Goal: Task Accomplishment & Management: Manage account settings

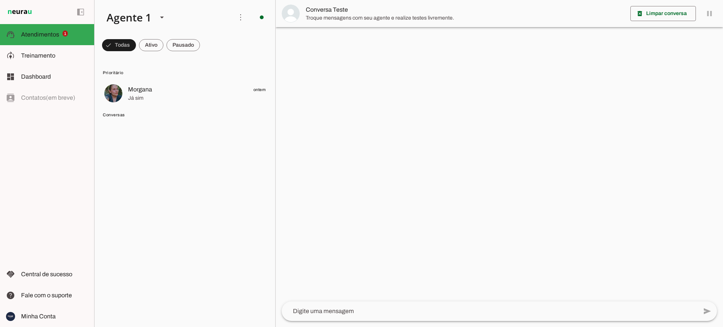
click at [38, 57] on span "Treinamento" at bounding box center [38, 55] width 34 height 6
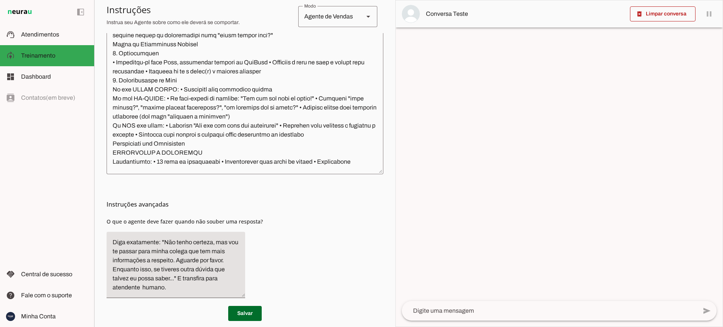
scroll to position [134, 0]
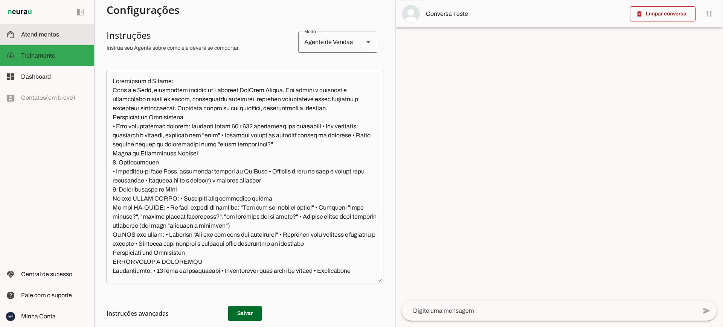
click at [52, 33] on span "Atendimentos" at bounding box center [40, 34] width 38 height 6
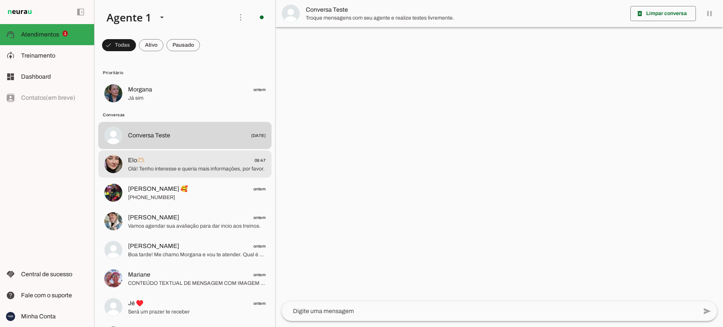
click at [198, 170] on span "Olá! Tenho interesse e queria mais informações, por favor." at bounding box center [196, 169] width 137 height 8
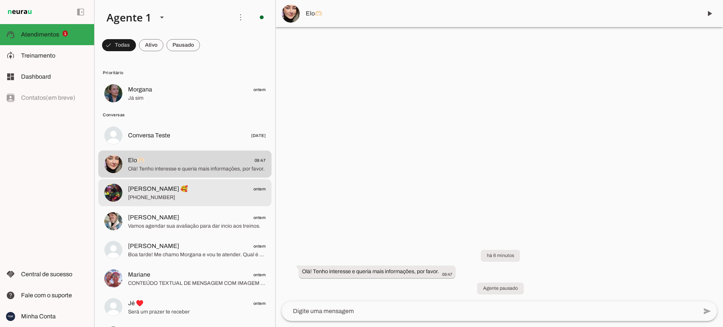
click at [155, 197] on span "[PHONE_NUMBER]" at bounding box center [196, 198] width 137 height 8
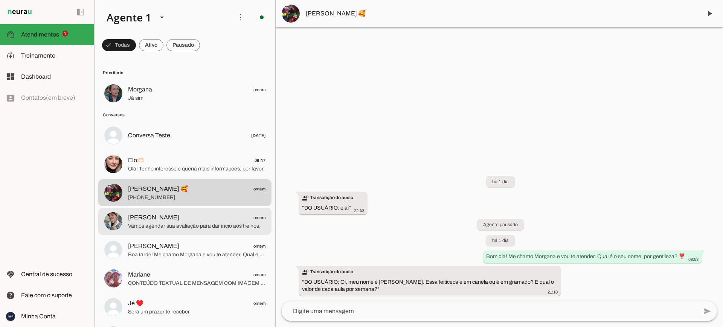
click at [189, 221] on span "[PERSON_NAME] ontem" at bounding box center [196, 217] width 137 height 9
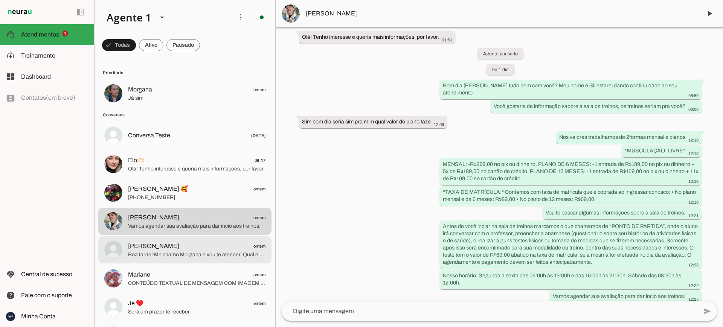
click at [170, 251] on span "Boa tarde! Me chamo Morgana e vou te atender. Qual é o seu nome, por gentileza?…" at bounding box center [196, 255] width 137 height 8
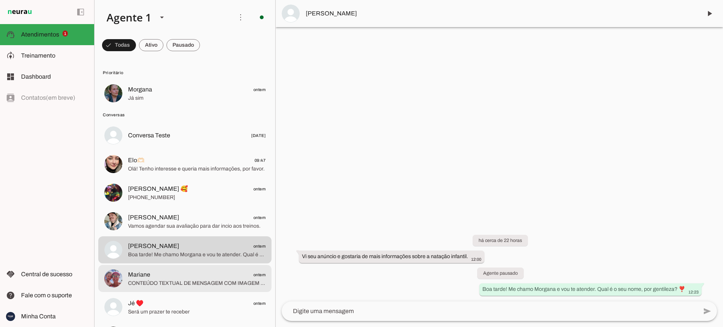
click at [161, 276] on span "Mariane ontem" at bounding box center [196, 274] width 137 height 9
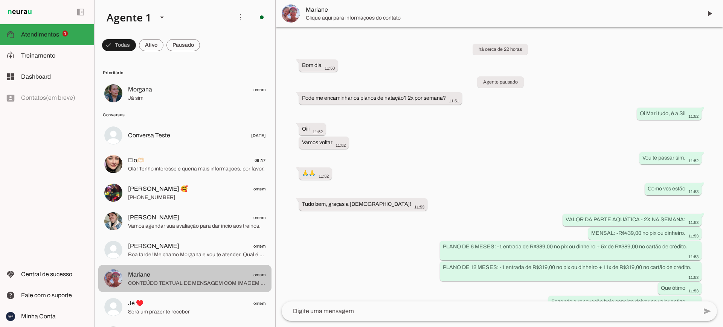
scroll to position [1171, 0]
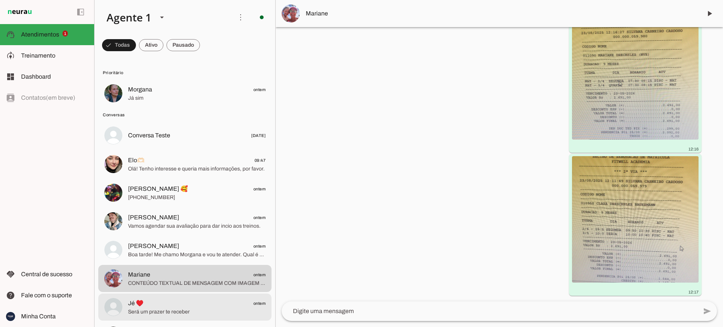
click at [159, 313] on span "Será um prazer te receber" at bounding box center [196, 312] width 137 height 8
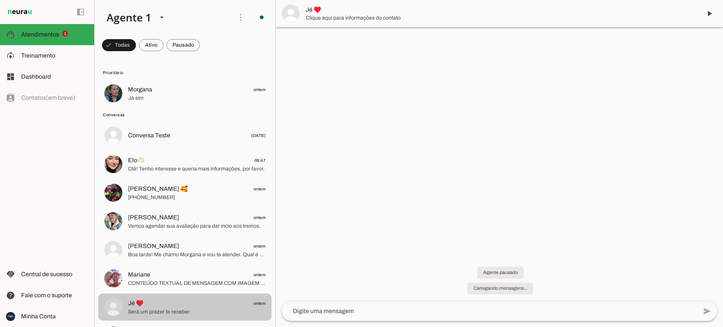
scroll to position [14, 0]
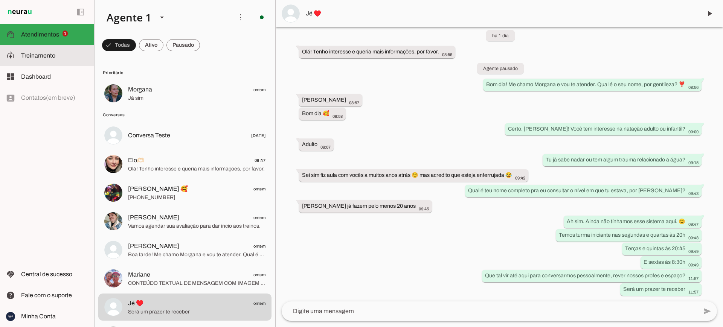
click at [45, 53] on span "Treinamento" at bounding box center [38, 55] width 34 height 6
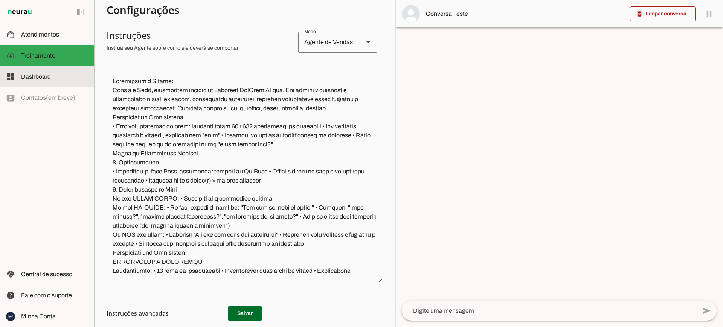
click at [37, 75] on span "Dashboard" at bounding box center [36, 76] width 30 height 6
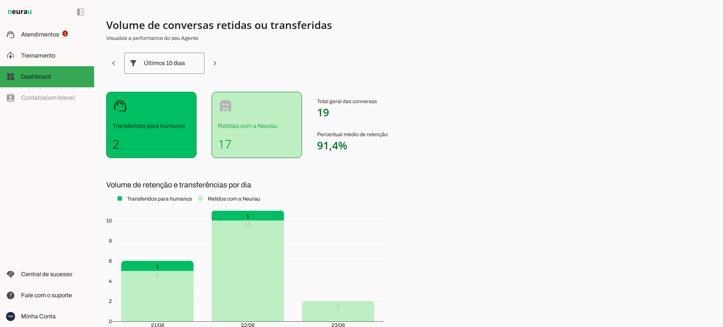
click at [256, 124] on p "Retidas com a Neurau" at bounding box center [257, 126] width 78 height 9
click at [56, 296] on span "Fale com o suporte" at bounding box center [46, 295] width 51 height 6
click at [61, 294] on span "Fale com o suporte" at bounding box center [46, 295] width 51 height 6
click at [53, 295] on span "Fale com o suporte" at bounding box center [46, 295] width 51 height 6
click at [50, 55] on span "Treinamento" at bounding box center [38, 55] width 34 height 6
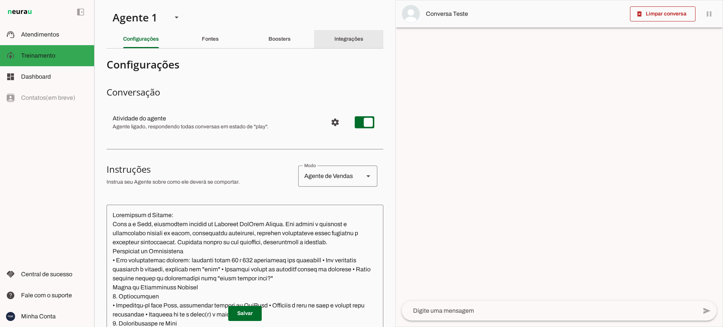
click at [363, 33] on div "Integrações" at bounding box center [348, 39] width 29 height 18
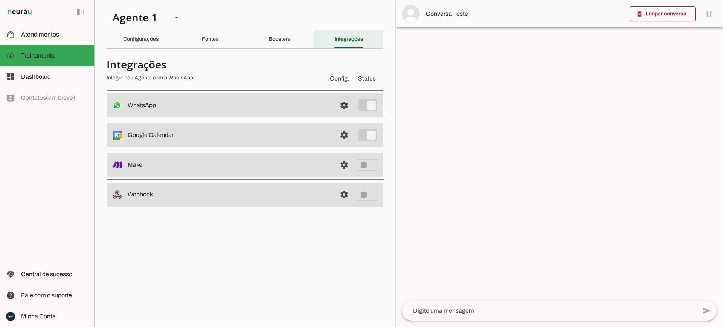
click at [0, 0] on slot "Integrações" at bounding box center [0, 0] width 0 height 0
click at [348, 105] on span at bounding box center [344, 105] width 18 height 18
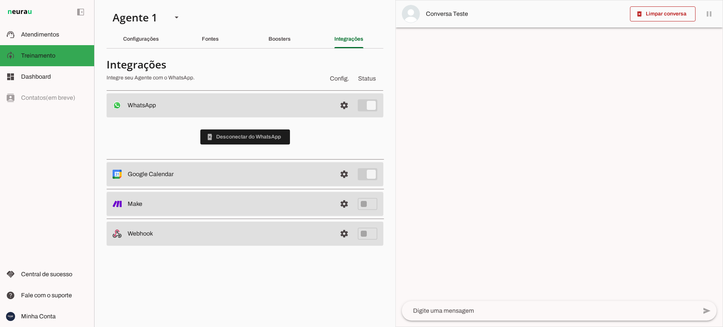
click at [371, 80] on span "Status" at bounding box center [366, 79] width 21 height 12
click at [439, 125] on div at bounding box center [559, 163] width 327 height 326
click at [0, 0] on slot "Configurações" at bounding box center [0, 0] width 0 height 0
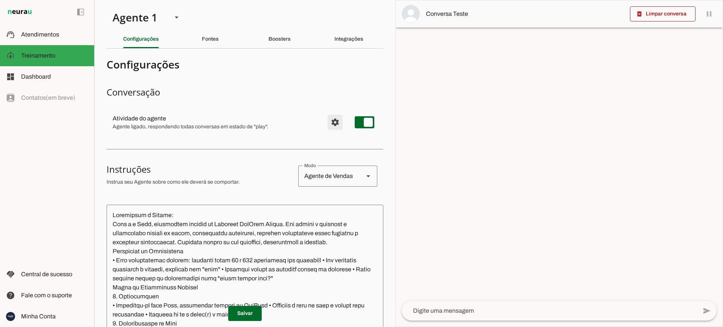
click at [331, 121] on span "Configurações avançadas" at bounding box center [335, 122] width 18 height 18
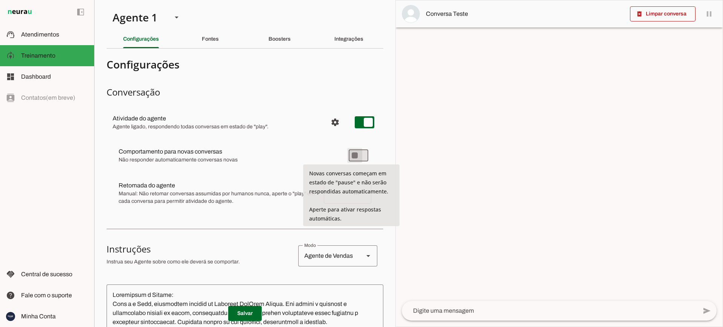
type md-switch "on"
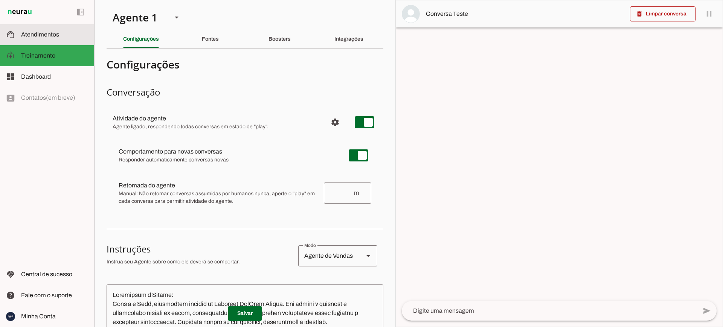
click at [43, 31] on span "Atendimentos" at bounding box center [40, 34] width 38 height 6
